Goal: Task Accomplishment & Management: Manage account settings

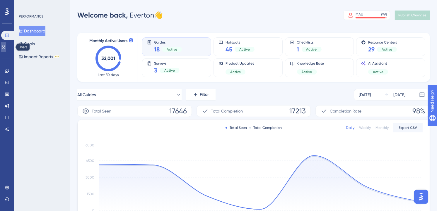
click at [5, 46] on icon at bounding box center [3, 47] width 5 height 5
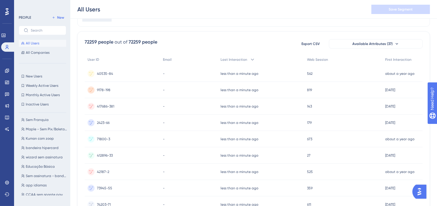
scroll to position [97, 0]
click at [46, 163] on button "Educação Básica Educação Básica" at bounding box center [44, 166] width 51 height 7
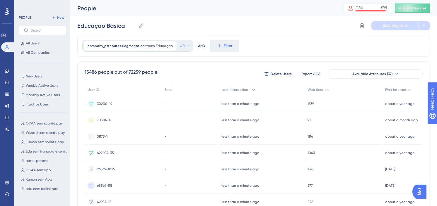
scroll to position [154, 0]
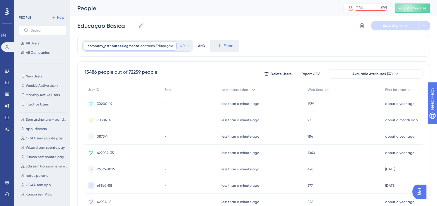
click at [156, 46] on span "Educação" at bounding box center [164, 46] width 17 height 5
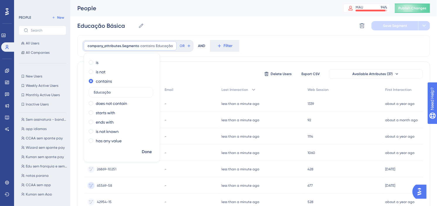
click at [271, 48] on div "company_attributes.Segmento contains Educação Educação Remove is is not contain…" at bounding box center [253, 46] width 352 height 22
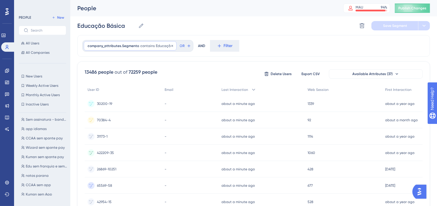
click at [165, 46] on span "Educação" at bounding box center [164, 46] width 17 height 5
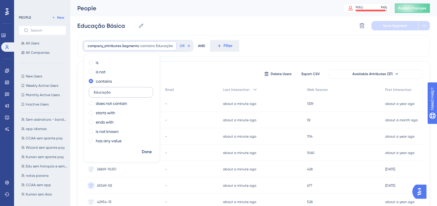
click at [144, 87] on label "Educação" at bounding box center [121, 92] width 64 height 11
click at [144, 90] on input "Educação" at bounding box center [121, 92] width 54 height 4
click at [292, 51] on div "company_attributes.Segmento contains Educação Educação Remove is is not contain…" at bounding box center [253, 46] width 352 height 22
